Goal: Task Accomplishment & Management: Use online tool/utility

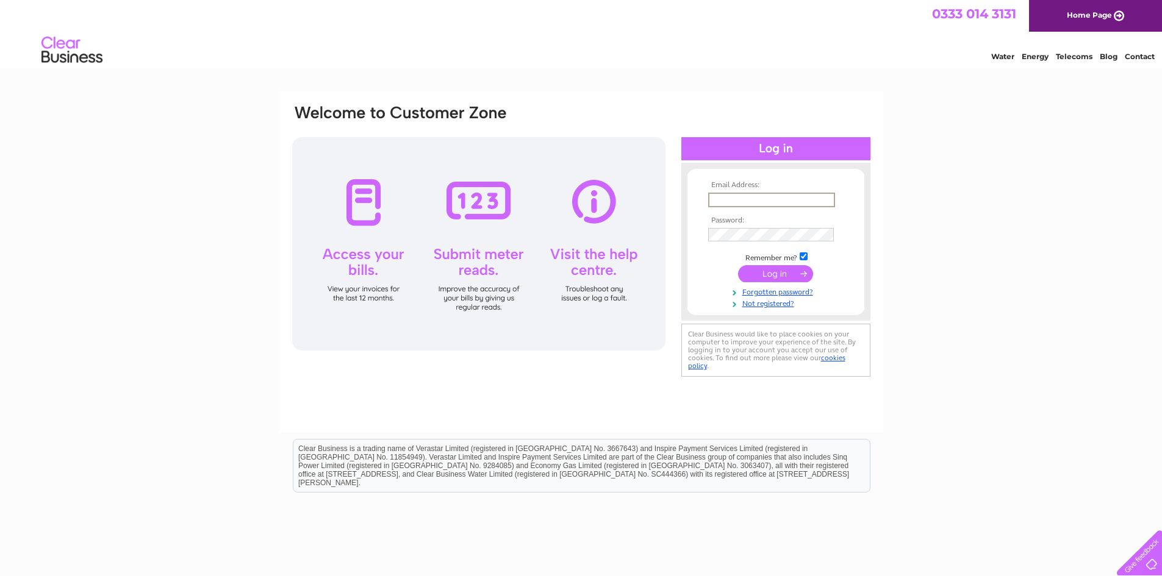
click at [769, 200] on input "text" at bounding box center [771, 200] width 127 height 15
type input "tonilouiseclark@hotmail.com"
drag, startPoint x: 830, startPoint y: 201, endPoint x: 681, endPoint y: 187, distance: 150.1
click at [681, 187] on div "Email Address: tonilouiseclark@hotmail.com Password:" at bounding box center [775, 242] width 189 height 134
paste input "chris.noake@search4local.co.uk"
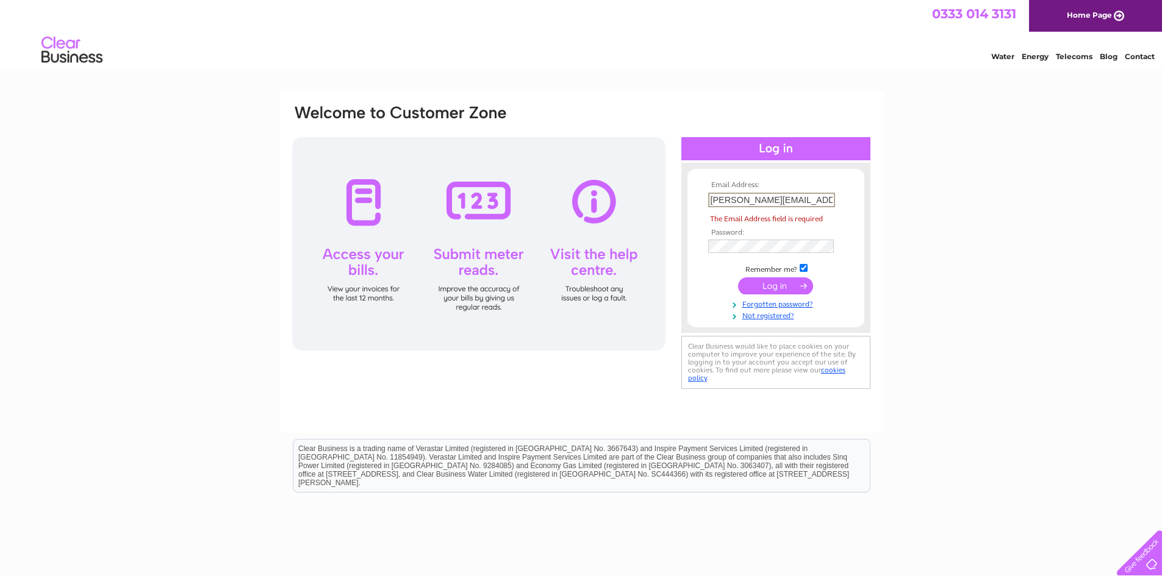
scroll to position [0, 5]
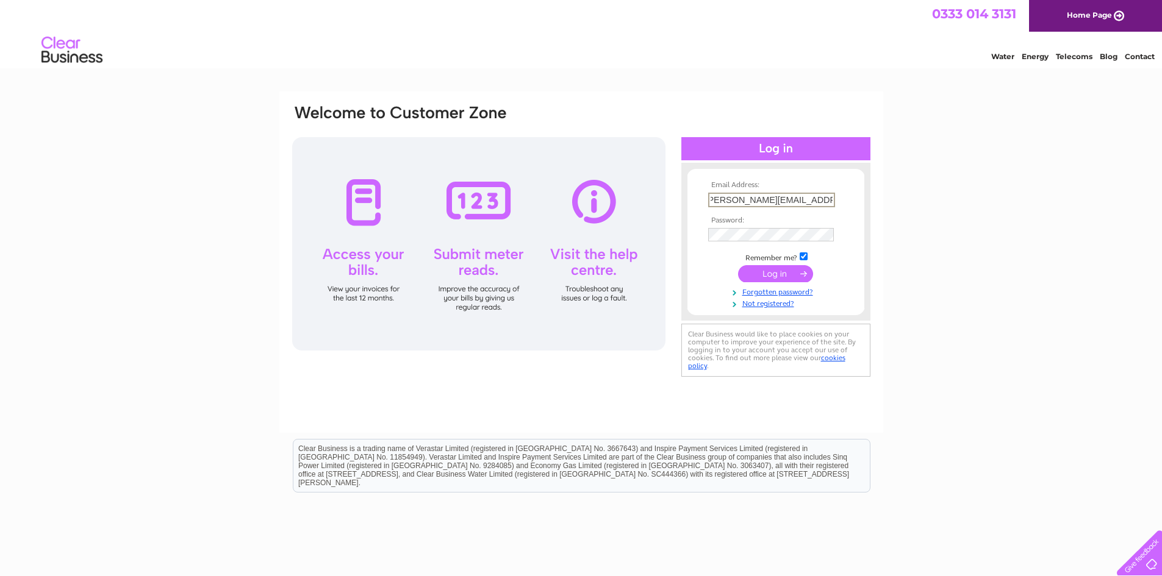
type input "chris.noake@search4local.co.uk"
click at [796, 276] on input "submit" at bounding box center [775, 273] width 75 height 17
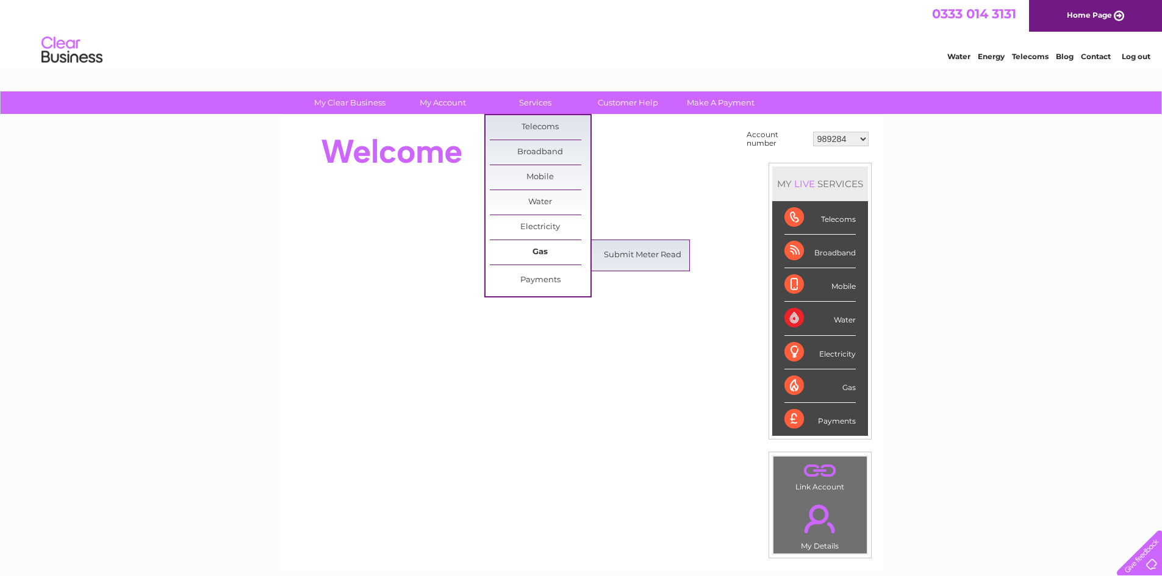
click at [545, 249] on link "Gas" at bounding box center [540, 252] width 101 height 24
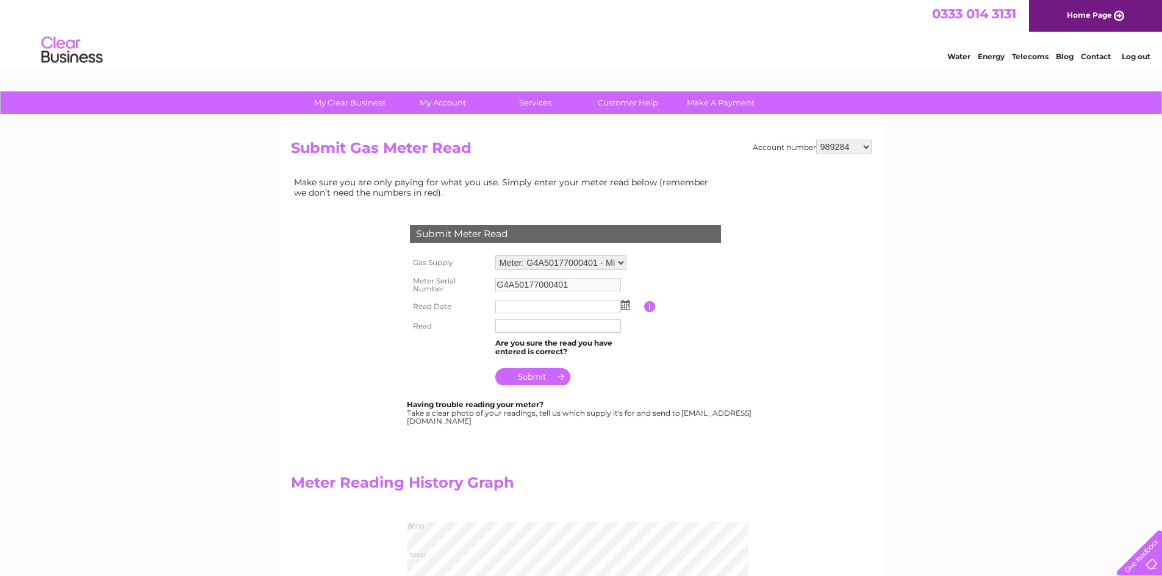
click at [571, 302] on input "text" at bounding box center [558, 306] width 126 height 13
click at [521, 307] on input "text" at bounding box center [558, 307] width 127 height 15
click at [629, 307] on img at bounding box center [626, 306] width 9 height 10
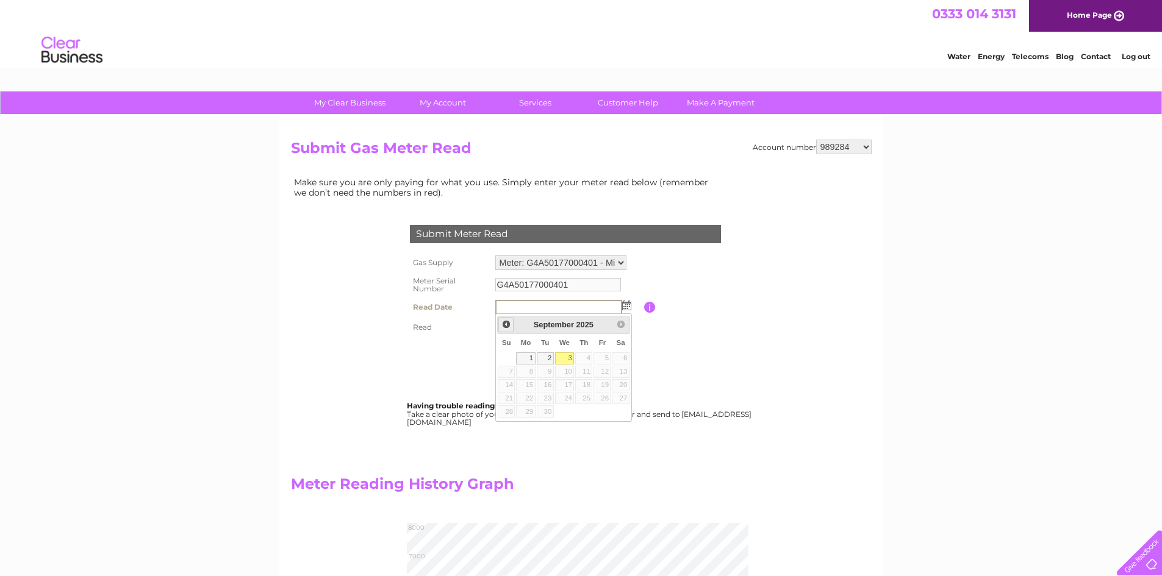
click at [510, 329] on span "Prev" at bounding box center [506, 325] width 10 height 10
click at [585, 411] on link "28" at bounding box center [583, 412] width 17 height 12
type input "[DATE]"
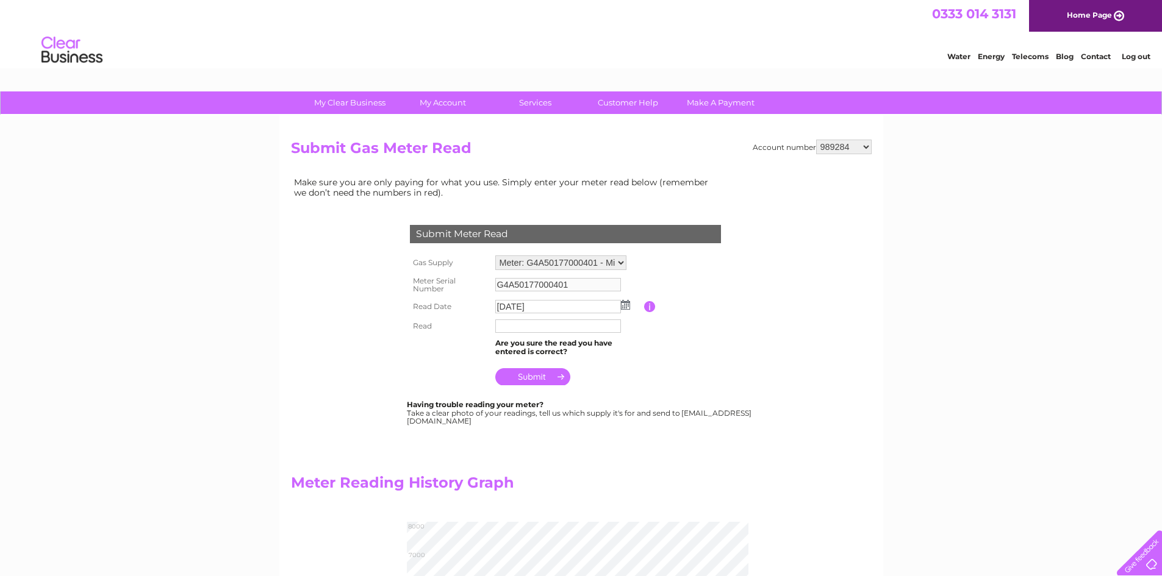
click at [513, 324] on input "text" at bounding box center [558, 326] width 126 height 13
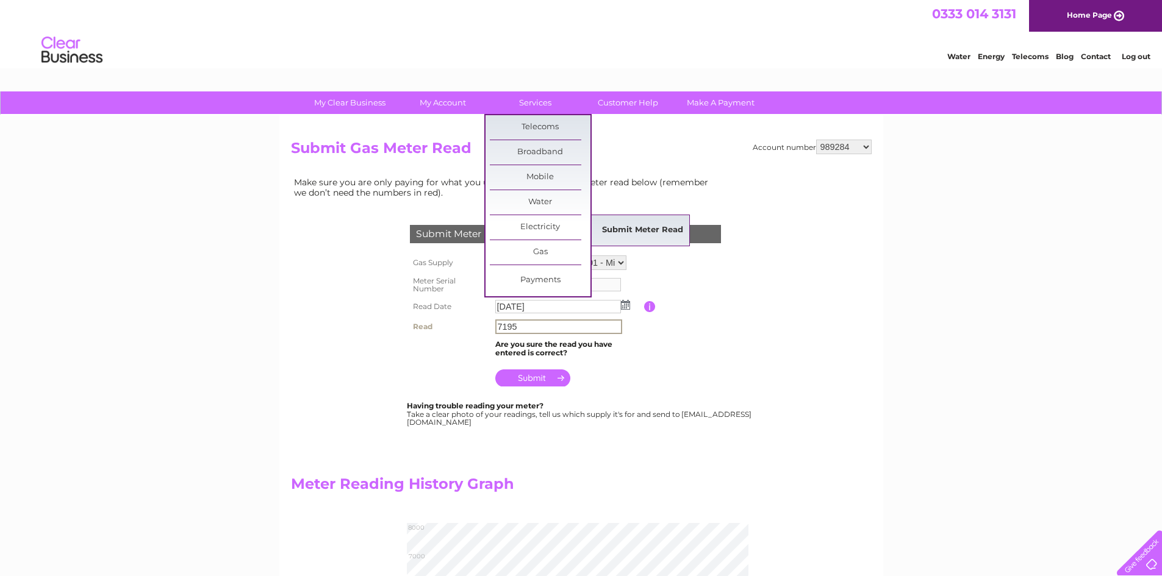
type input "7195"
click at [618, 230] on link "Submit Meter Read" at bounding box center [642, 230] width 101 height 24
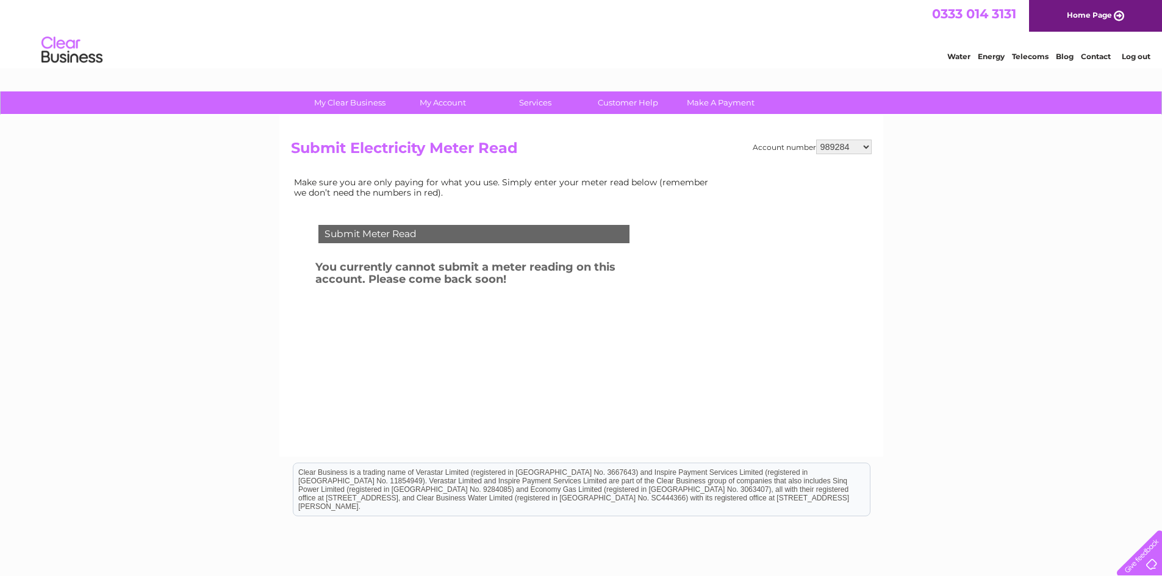
click at [844, 148] on select "989284 30275387" at bounding box center [843, 147] width 55 height 15
select select "30275387"
click at [816, 140] on select "989284 30275387" at bounding box center [843, 147] width 55 height 15
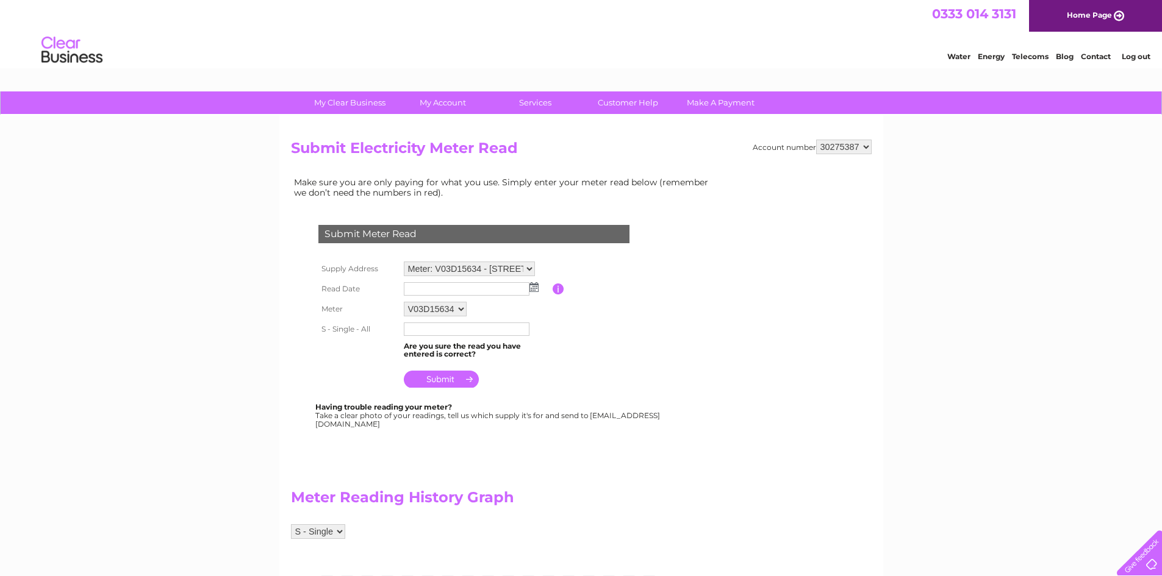
click at [528, 270] on select "Meter: V03D15634 - [STREET_ADDRESS][PERSON_NAME][PERSON_NAME]" at bounding box center [469, 269] width 131 height 15
click at [528, 270] on select "Meter: V03D15634 - [STREET_ADDRESS][PERSON_NAME][PERSON_NAME]" at bounding box center [469, 270] width 131 height 16
click at [439, 293] on input "text" at bounding box center [467, 290] width 126 height 13
click at [534, 292] on td at bounding box center [477, 289] width 152 height 21
click at [532, 289] on img at bounding box center [533, 287] width 9 height 10
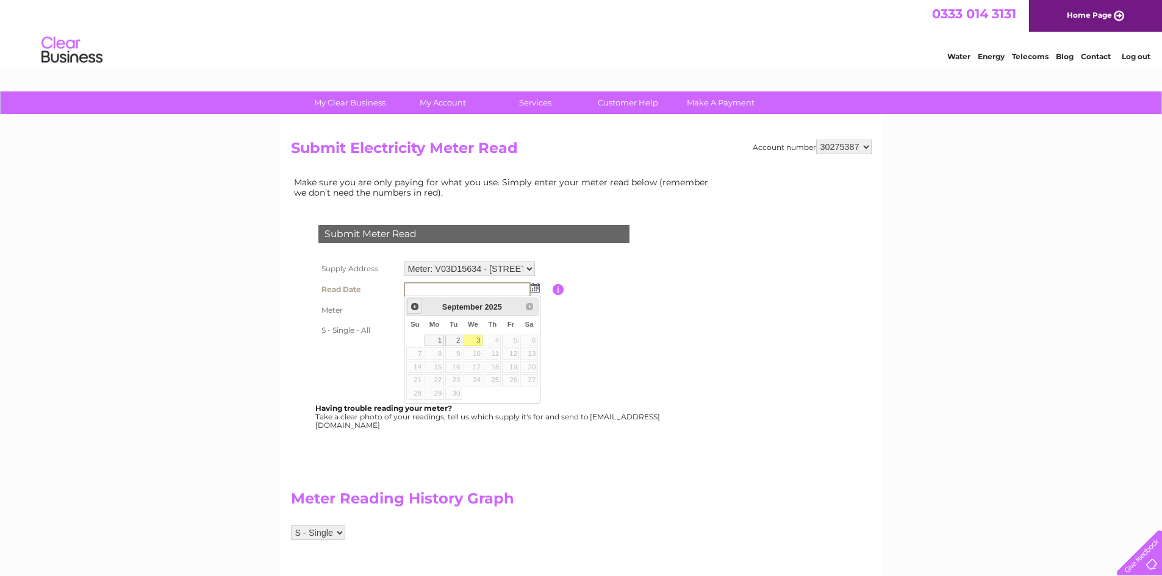
click at [414, 309] on span "Prev" at bounding box center [415, 307] width 10 height 10
click at [493, 392] on link "28" at bounding box center [492, 394] width 17 height 12
type input "2025/08/28"
click at [424, 337] on td at bounding box center [477, 330] width 152 height 20
click at [429, 332] on input "text" at bounding box center [467, 330] width 127 height 15
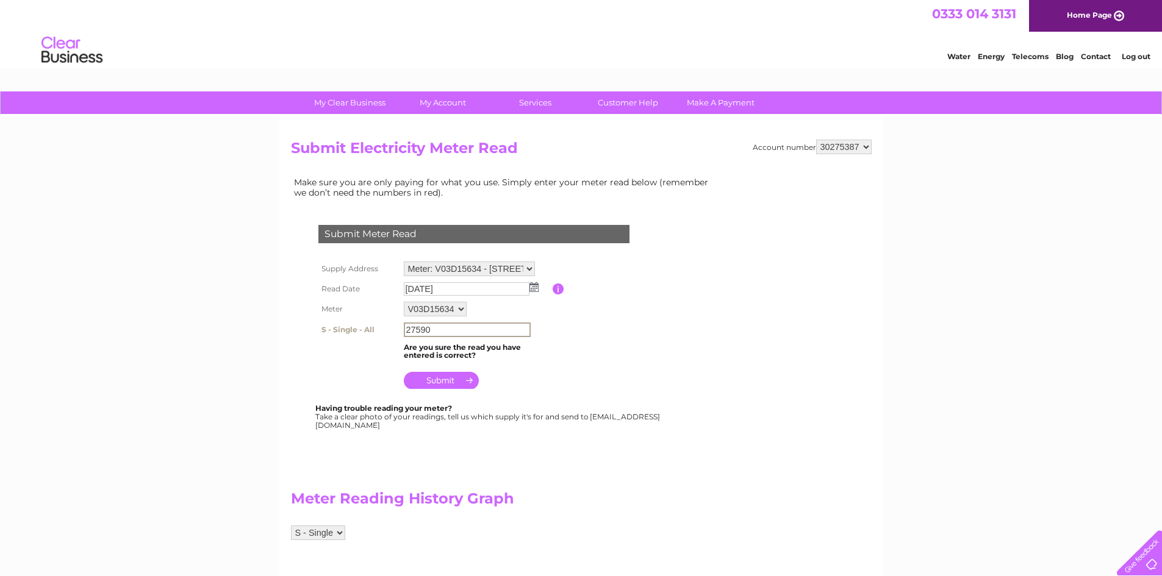
type input "27590"
click at [435, 380] on input "submit" at bounding box center [441, 380] width 75 height 17
